Goal: Task Accomplishment & Management: Manage account settings

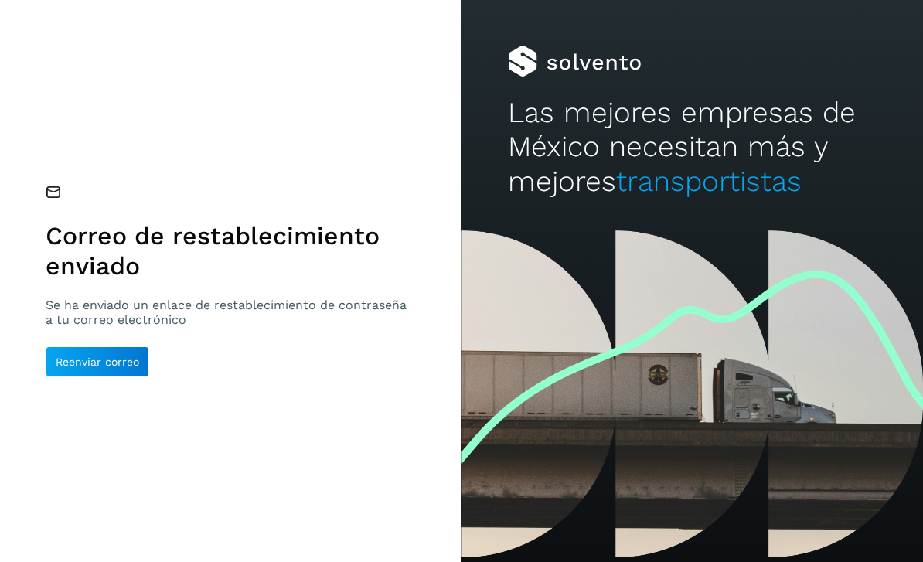
scroll to position [75, 0]
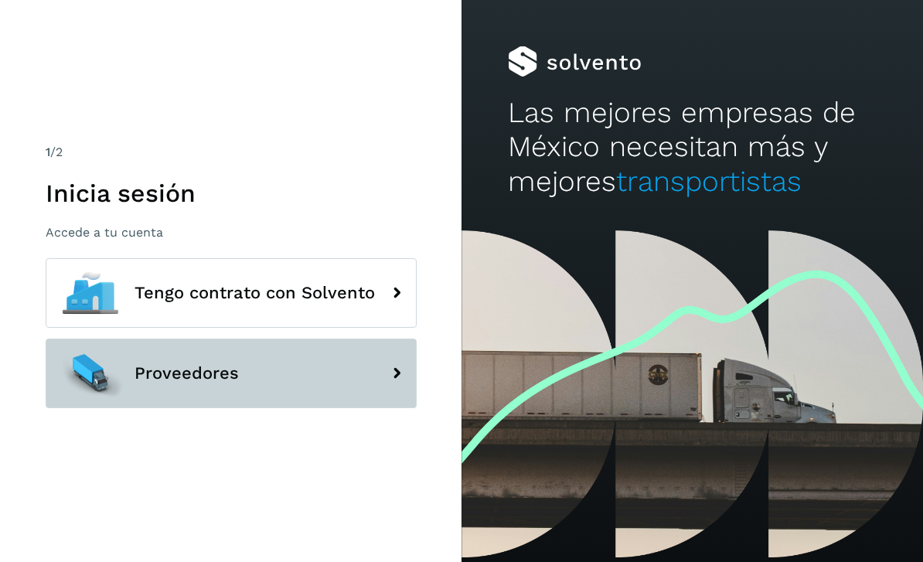
click at [256, 391] on button "Proveedores" at bounding box center [231, 374] width 371 height 70
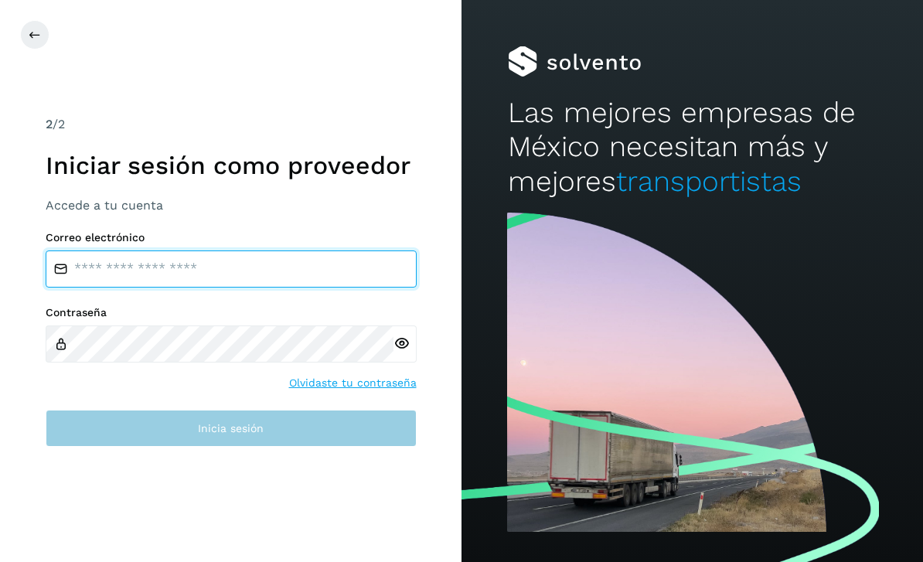
click at [257, 298] on div "Correo electrónico Contraseña Olvidaste tu contraseña Inicia sesión" at bounding box center [231, 339] width 371 height 216
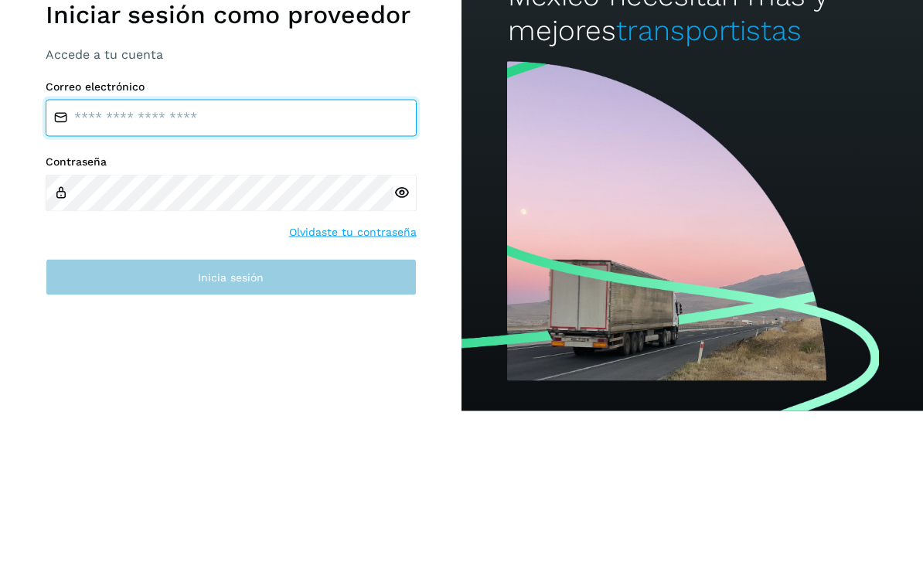
type input "**********"
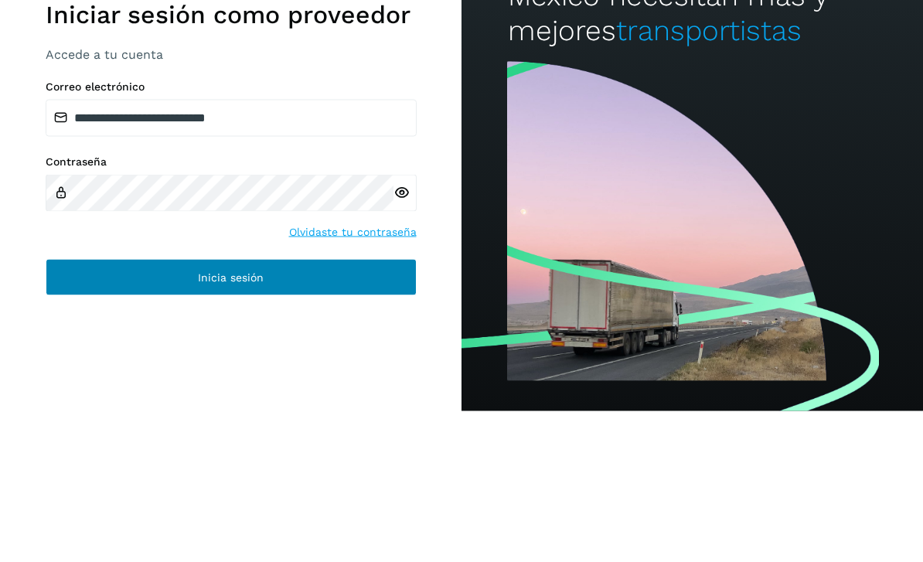
scroll to position [49, 0]
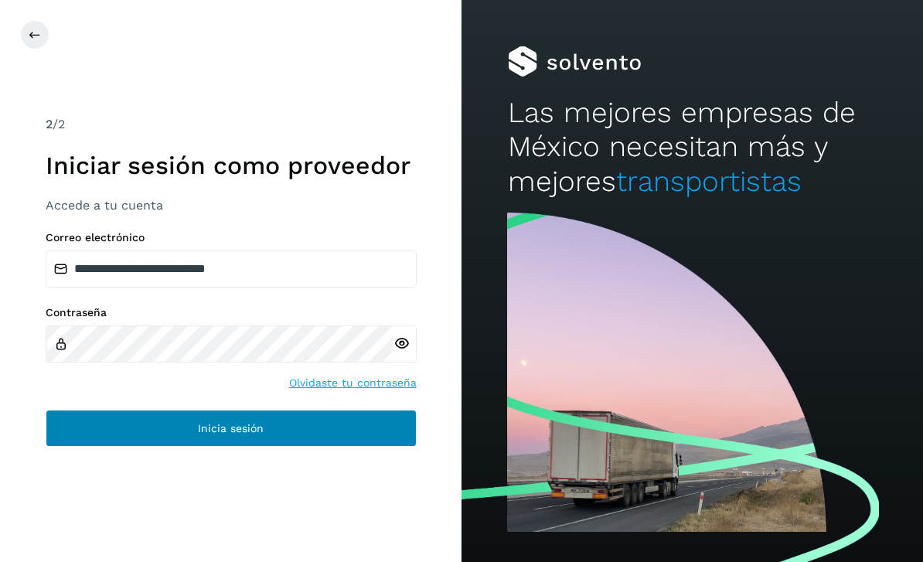
click at [327, 414] on button "Inicia sesión" at bounding box center [231, 428] width 371 height 37
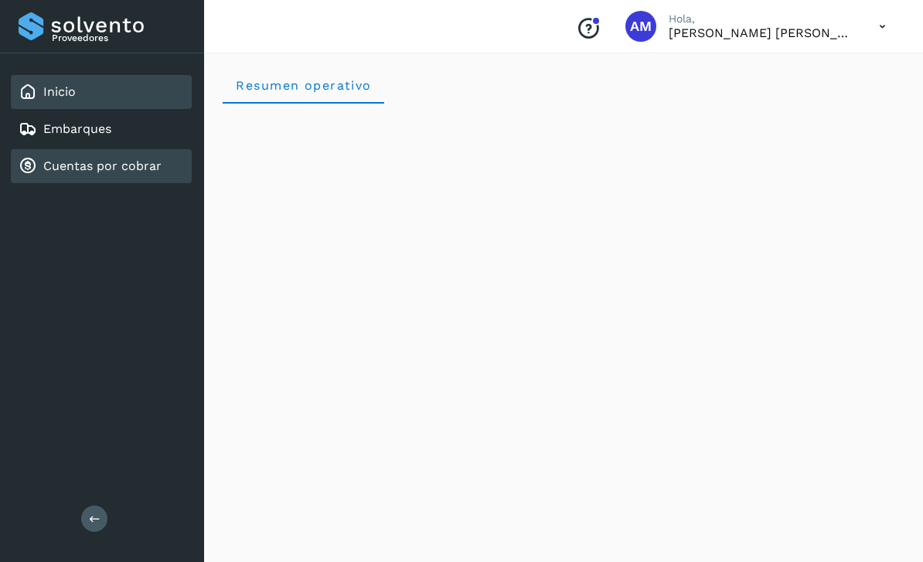
click at [110, 168] on link "Cuentas por cobrar" at bounding box center [102, 165] width 118 height 15
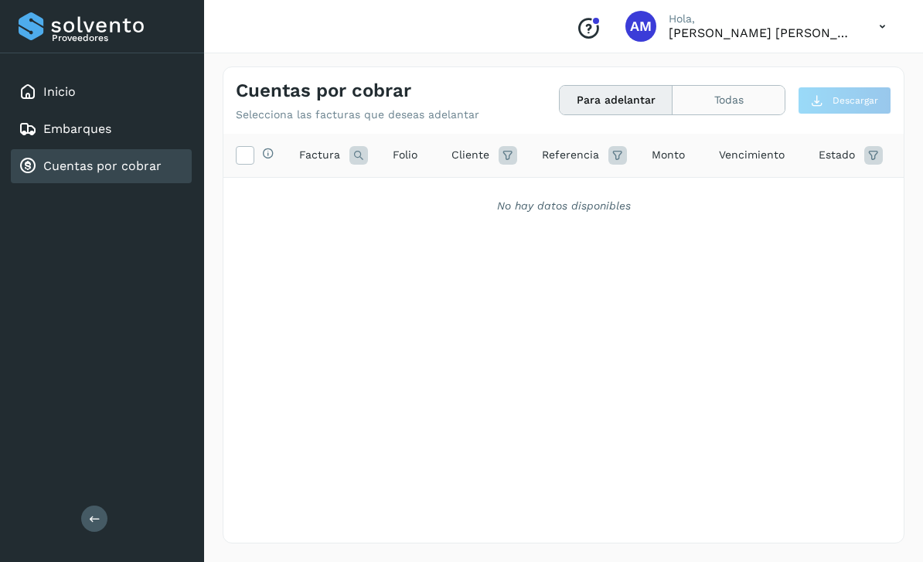
click at [731, 97] on button "Todas" at bounding box center [728, 100] width 112 height 29
